Goal: Check status: Check status

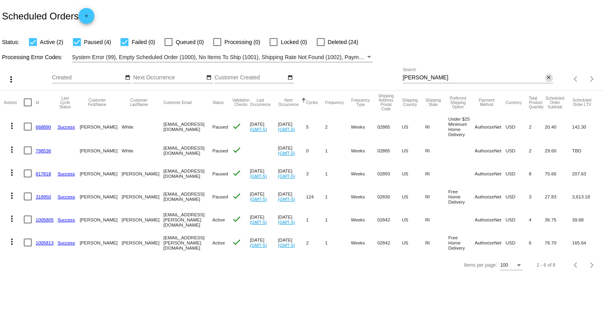
click at [547, 77] on mat-icon "close" at bounding box center [549, 78] width 6 height 6
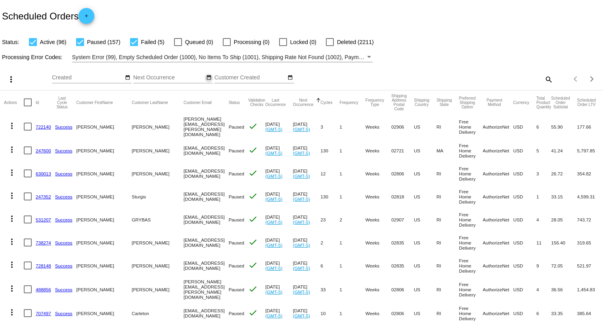
click at [208, 79] on mat-icon "date_range" at bounding box center [209, 78] width 6 height 6
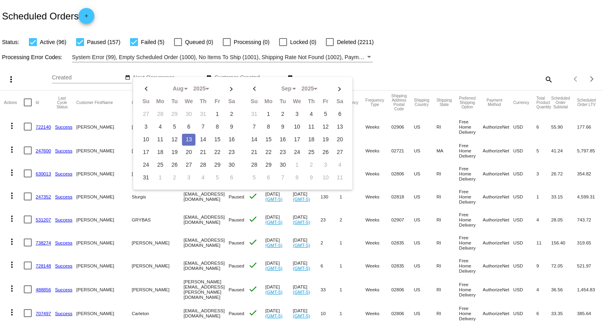
click at [189, 136] on td "13" at bounding box center [188, 140] width 13 height 12
click at [218, 141] on td "15" at bounding box center [216, 140] width 13 height 12
type input "[DATE] - [DATE]"
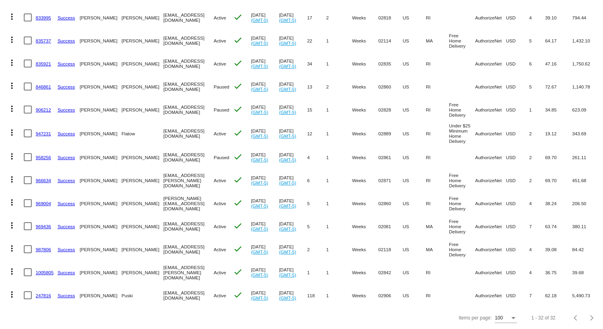
scroll to position [562, 0]
click at [496, 317] on span "100" at bounding box center [499, 318] width 8 height 6
click at [199, 140] on div at bounding box center [301, 164] width 603 height 329
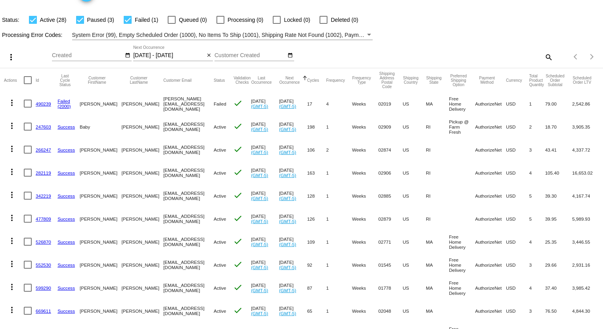
scroll to position [0, 0]
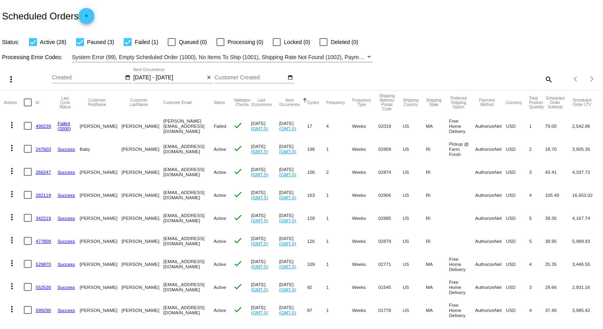
click at [82, 42] on div at bounding box center [80, 42] width 8 height 8
click at [80, 46] on input "Paused (3)" at bounding box center [80, 46] width 0 height 0
checkbox input "false"
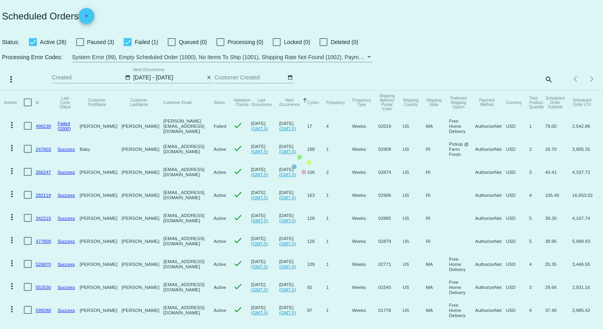
click at [126, 42] on div at bounding box center [128, 42] width 8 height 8
click at [127, 46] on input "Failed (1)" at bounding box center [127, 46] width 0 height 0
checkbox input "false"
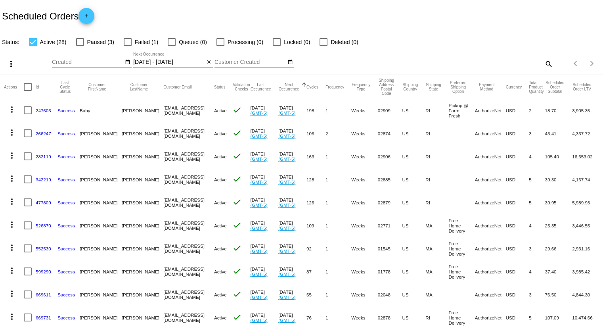
click at [30, 86] on div at bounding box center [28, 87] width 8 height 8
click at [28, 91] on input "checkbox" at bounding box center [27, 91] width 0 height 0
checkbox input "true"
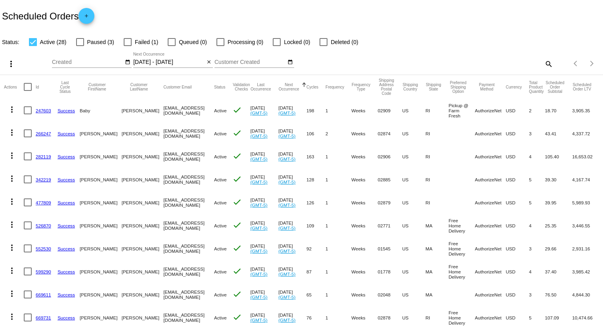
checkbox input "true"
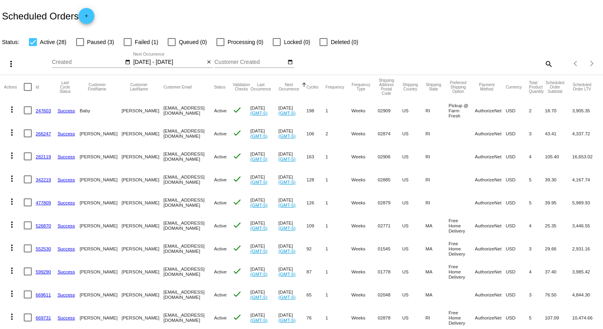
checkbox input "true"
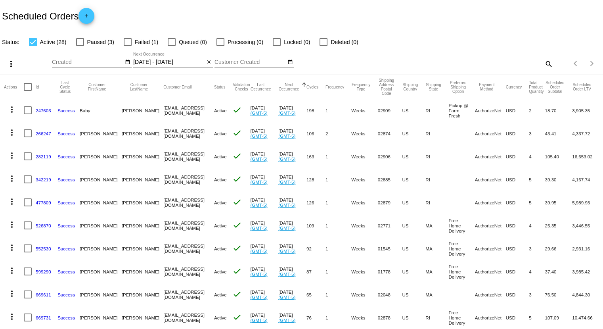
checkbox input "true"
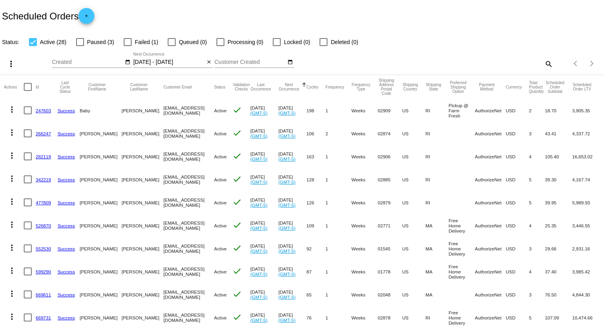
checkbox input "true"
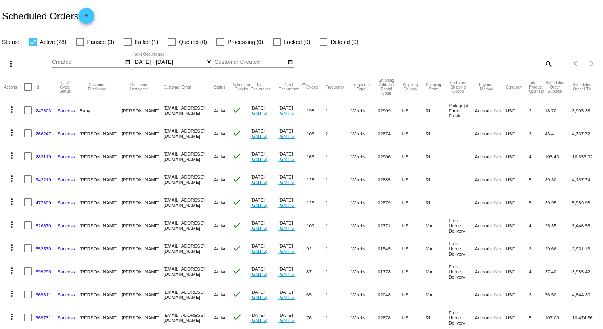
checkbox input "true"
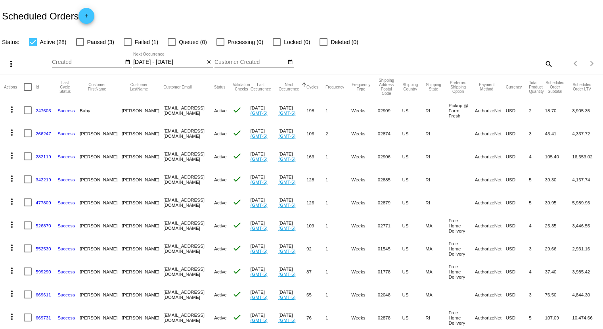
checkbox input "true"
click at [12, 66] on mat-icon "more_vert" at bounding box center [11, 64] width 10 height 10
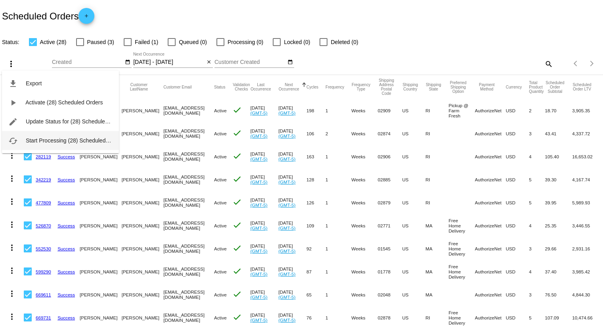
click at [45, 139] on span "Start Processing (28) Scheduled Orders" at bounding box center [75, 140] width 98 height 6
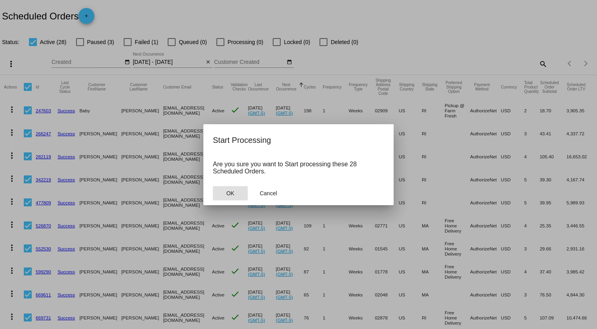
click at [235, 197] on button "OK" at bounding box center [230, 193] width 35 height 14
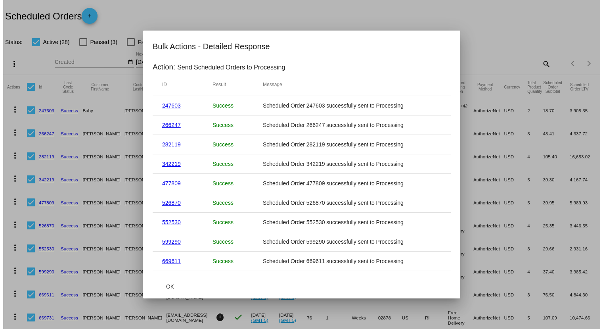
scroll to position [366, 0]
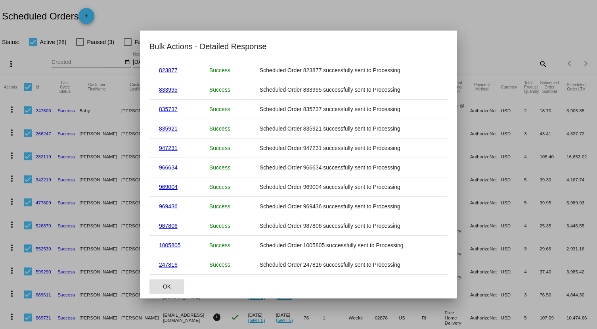
click at [162, 286] on button "OK" at bounding box center [166, 286] width 35 height 14
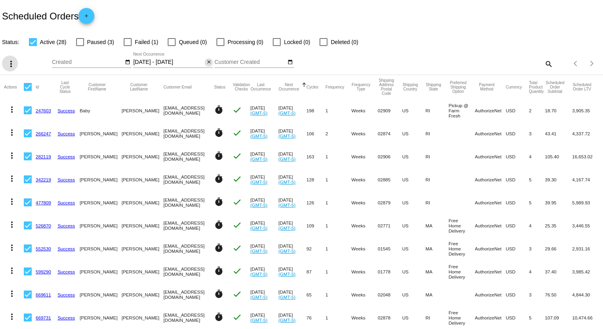
click at [206, 62] on mat-icon "close" at bounding box center [209, 62] width 6 height 6
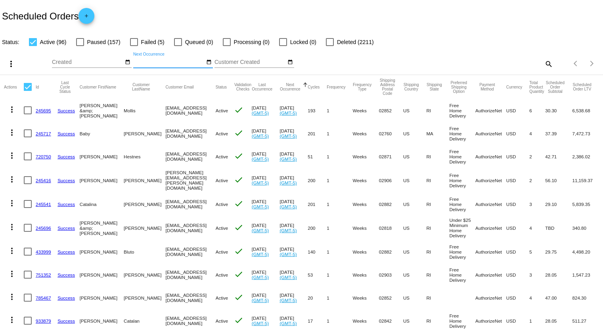
click at [26, 87] on div at bounding box center [28, 87] width 8 height 8
click at [27, 91] on input "checkbox" at bounding box center [27, 91] width 0 height 0
checkbox input "true"
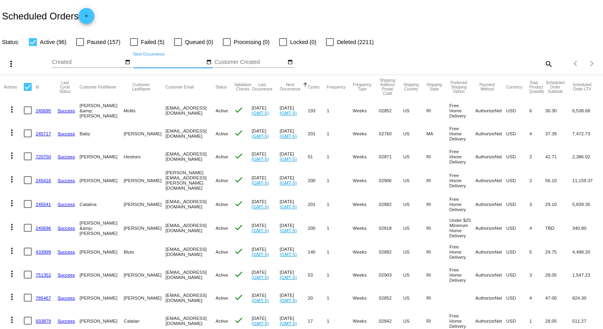
checkbox input "true"
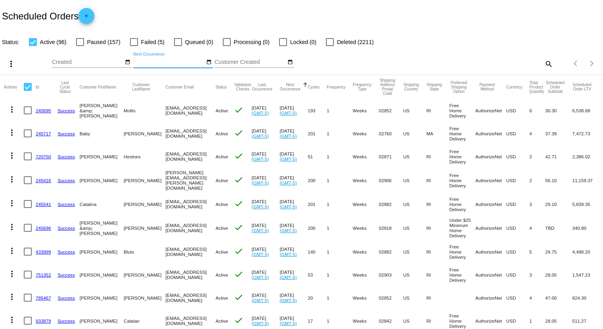
checkbox input "true"
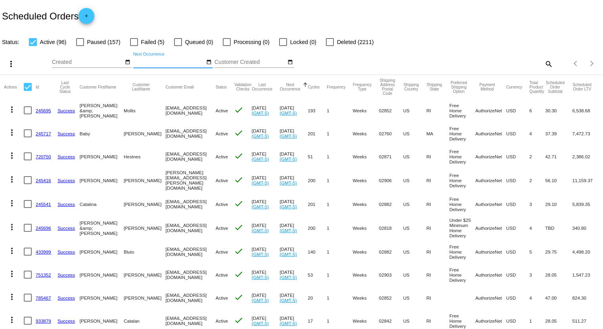
checkbox input "true"
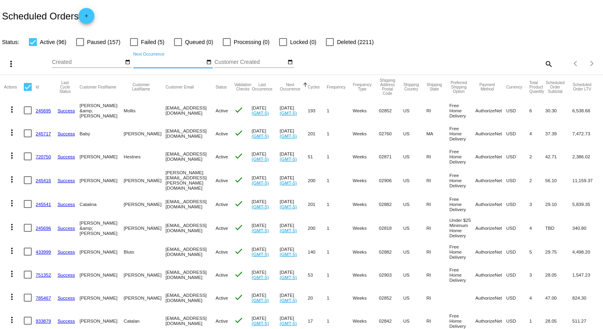
checkbox input "true"
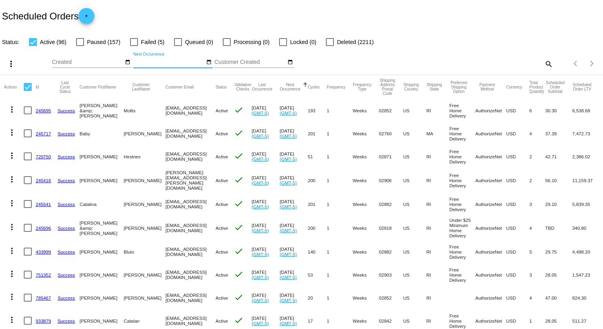
checkbox input "true"
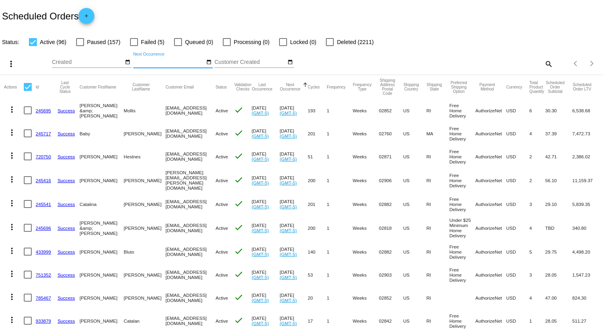
checkbox input "true"
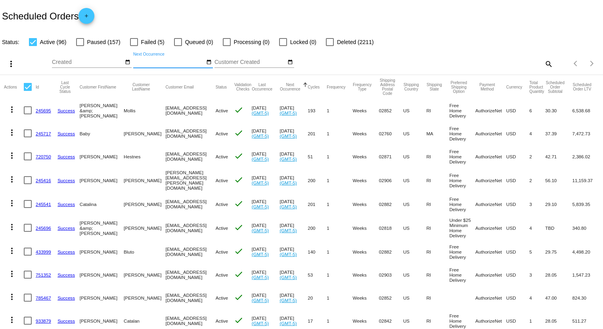
checkbox input "true"
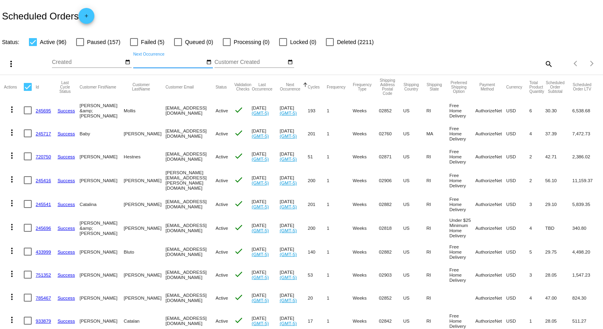
checkbox input "true"
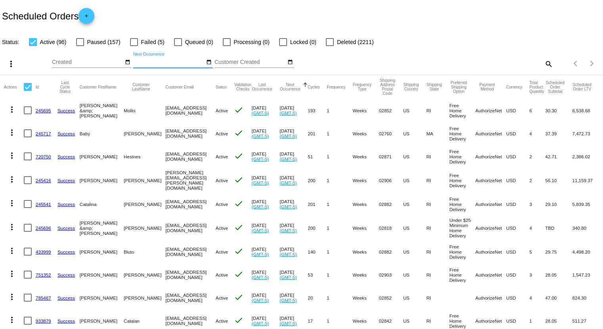
checkbox input "true"
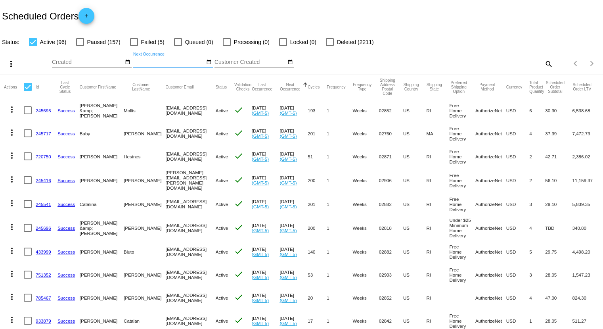
checkbox input "true"
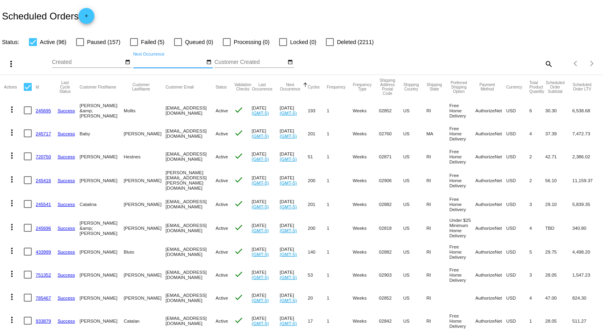
checkbox input "true"
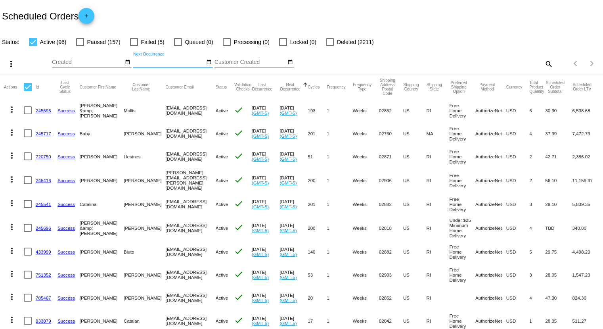
checkbox input "true"
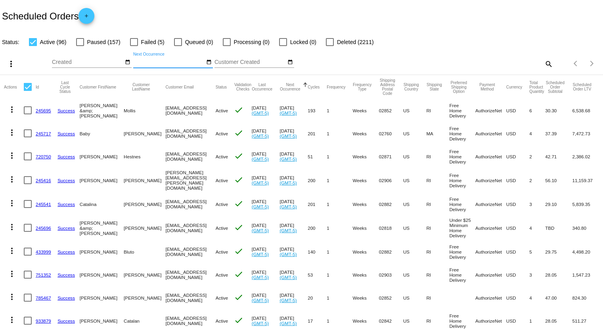
checkbox input "true"
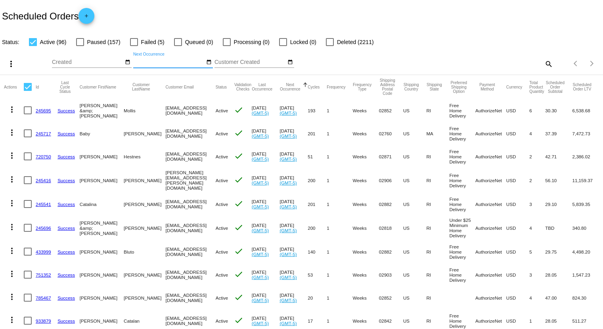
checkbox input "true"
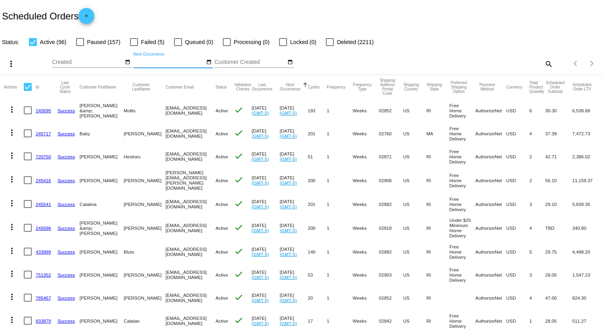
checkbox input "true"
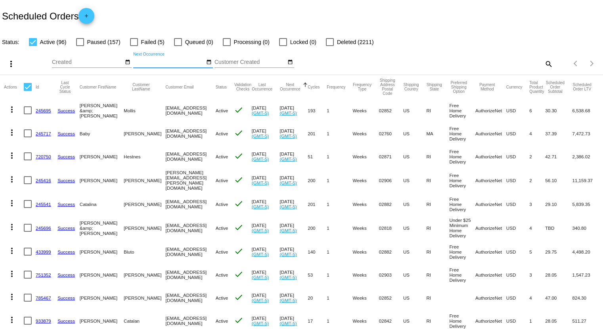
checkbox input "true"
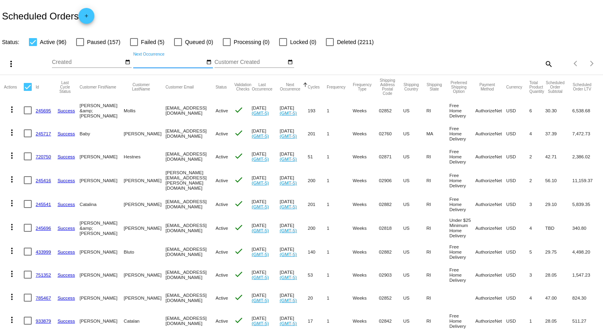
checkbox input "true"
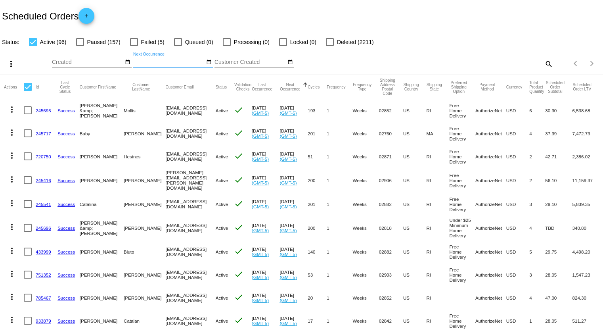
checkbox input "true"
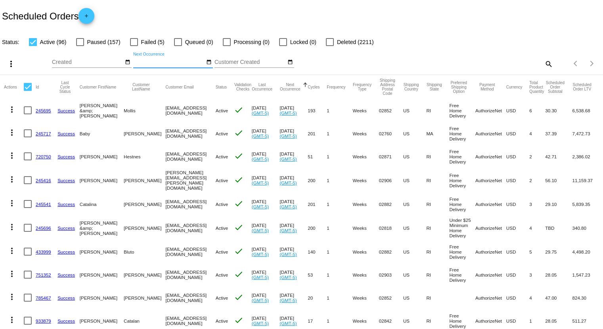
checkbox input "true"
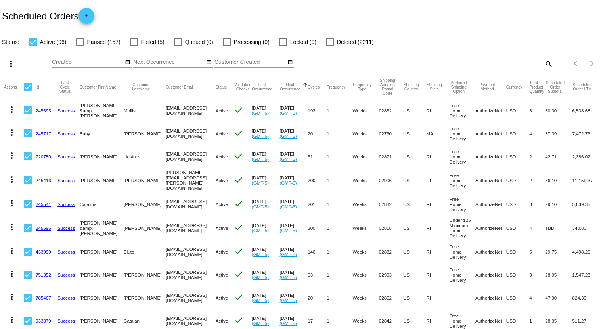
click at [30, 89] on div at bounding box center [28, 87] width 8 height 8
click at [28, 91] on input "checkbox" at bounding box center [27, 91] width 0 height 0
checkbox input "false"
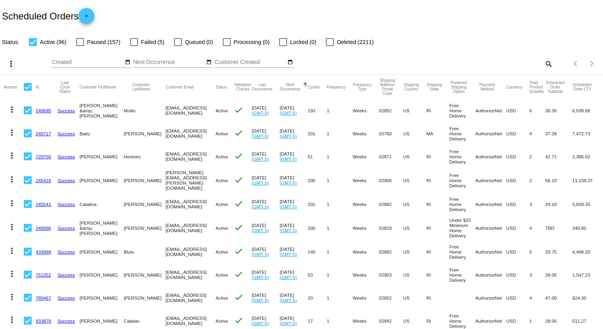
checkbox input "false"
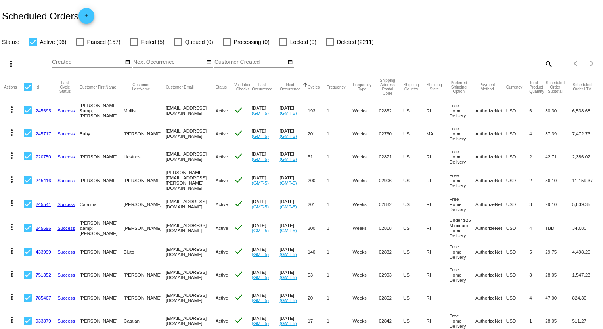
checkbox input "false"
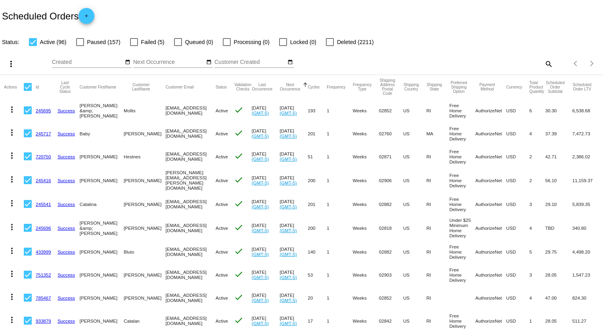
checkbox input "false"
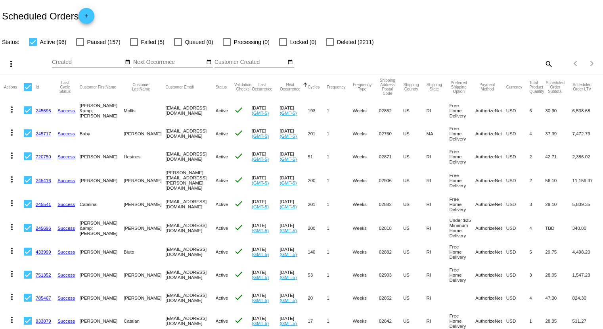
checkbox input "false"
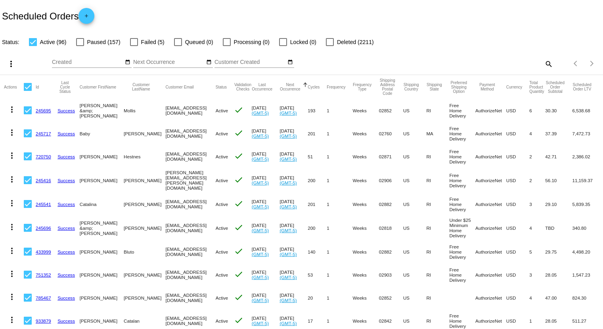
checkbox input "false"
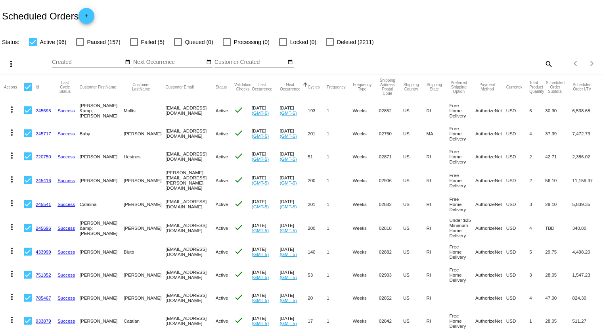
checkbox input "false"
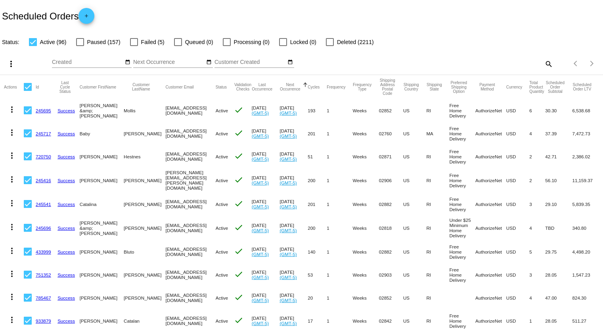
checkbox input "false"
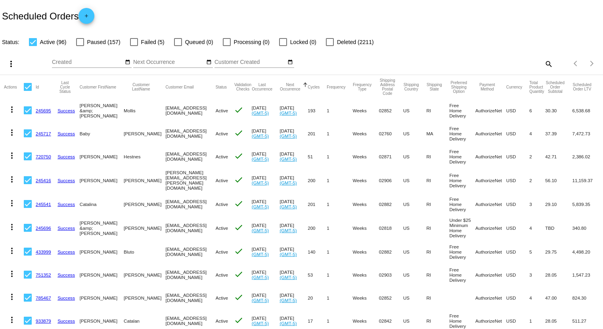
checkbox input "false"
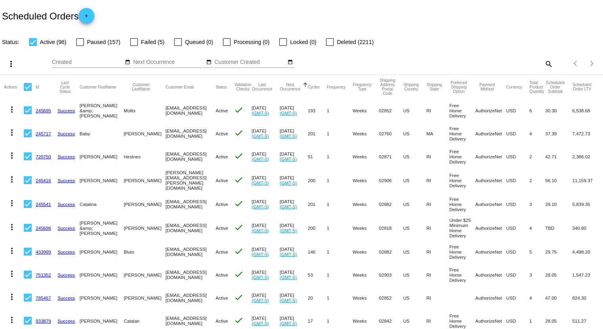
checkbox input "false"
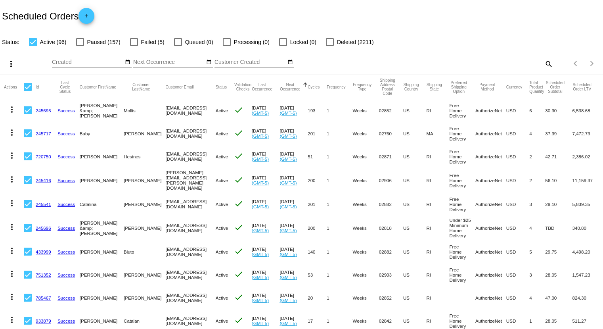
checkbox input "false"
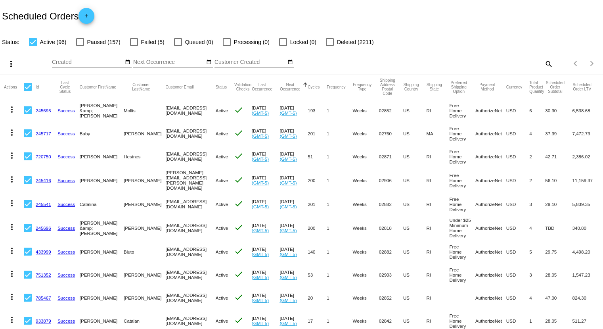
checkbox input "false"
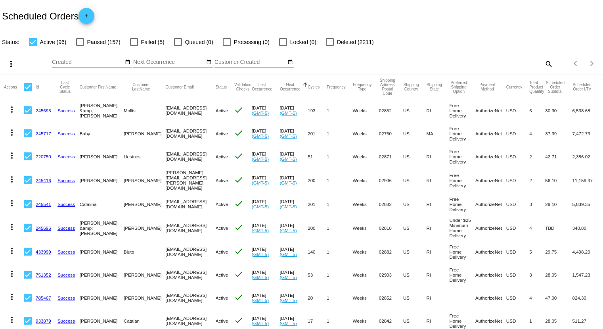
checkbox input "false"
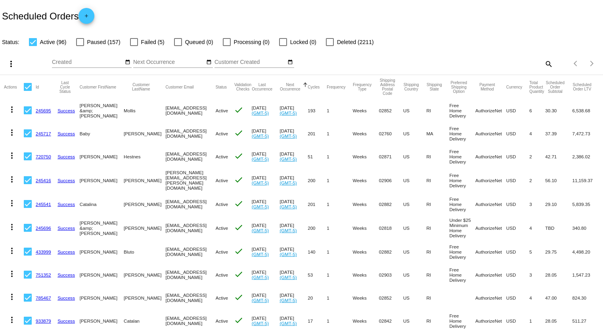
checkbox input "false"
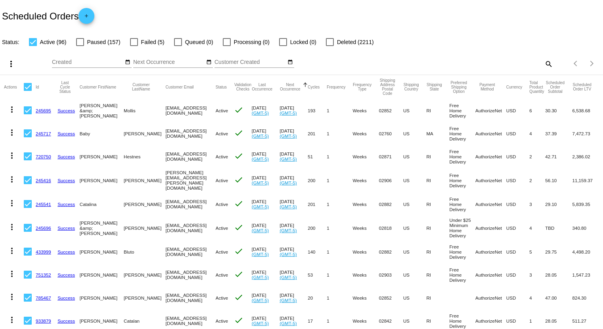
checkbox input "false"
click at [553, 65] on div "Items per page: 100 1 - 96 of 96" at bounding box center [578, 63] width 50 height 22
click at [543, 65] on mat-icon "search" at bounding box center [548, 63] width 10 height 12
click at [513, 66] on div "Search" at bounding box center [478, 59] width 150 height 15
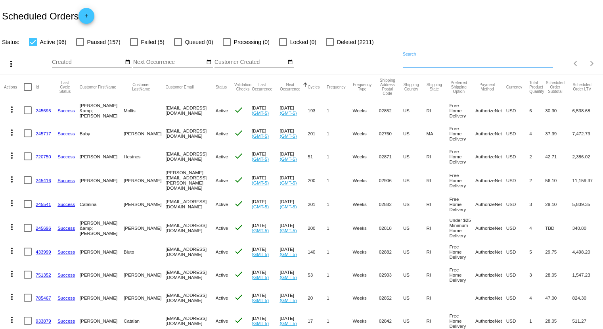
click at [513, 63] on input "Search" at bounding box center [478, 62] width 150 height 6
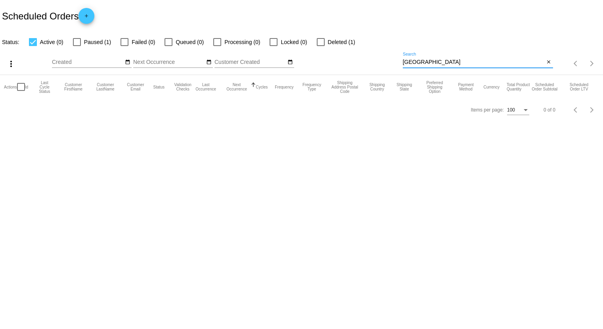
click at [76, 43] on div at bounding box center [77, 42] width 8 height 8
click at [76, 46] on input "Paused (1)" at bounding box center [76, 46] width 0 height 0
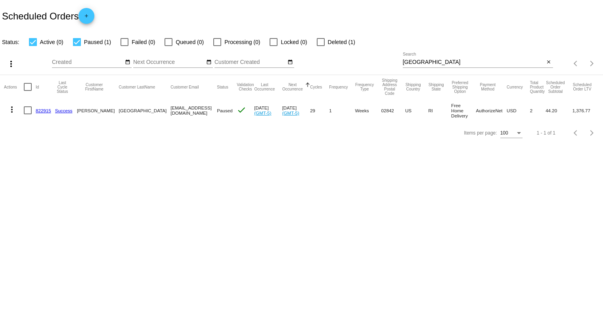
click at [45, 110] on link "822915" at bounding box center [43, 110] width 15 height 5
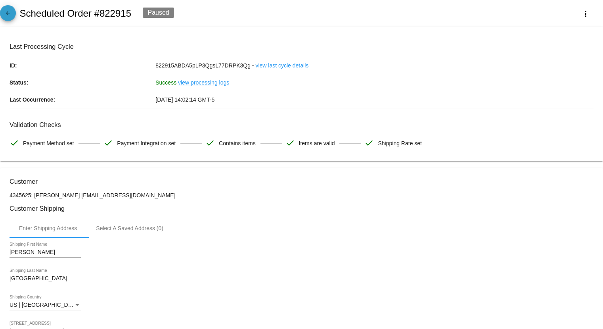
click at [4, 9] on span "arrow_back" at bounding box center [8, 14] width 10 height 19
